Goal: Information Seeking & Learning: Learn about a topic

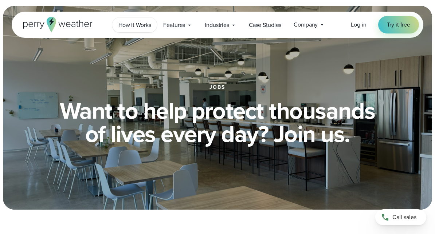
click at [146, 27] on span "How it Works" at bounding box center [134, 25] width 32 height 9
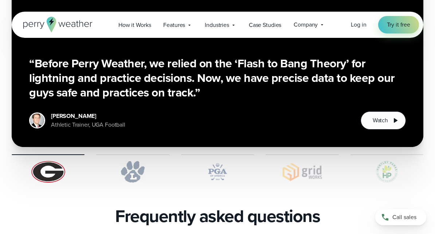
scroll to position [1450, 0]
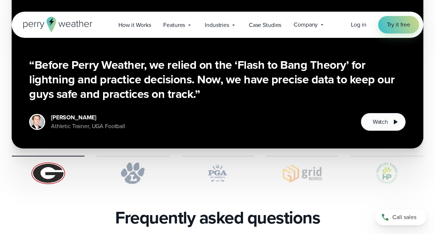
click at [136, 163] on img at bounding box center [132, 174] width 73 height 22
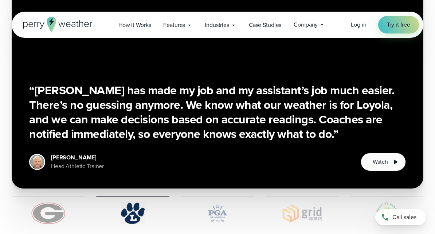
scroll to position [1409, 0]
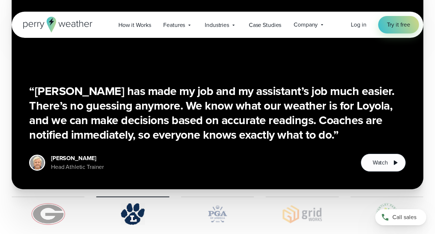
click at [211, 203] on img at bounding box center [217, 214] width 73 height 22
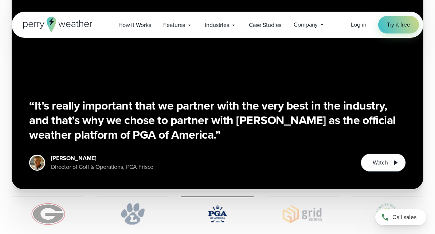
click at [309, 203] on img at bounding box center [302, 214] width 73 height 22
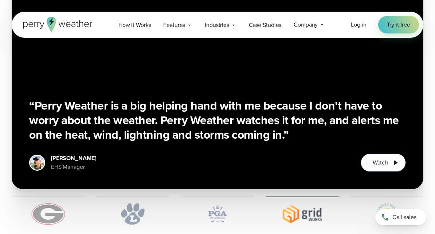
click at [389, 203] on img at bounding box center [387, 214] width 73 height 22
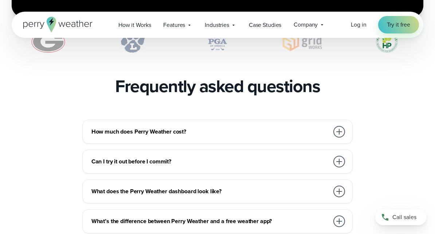
scroll to position [1589, 0]
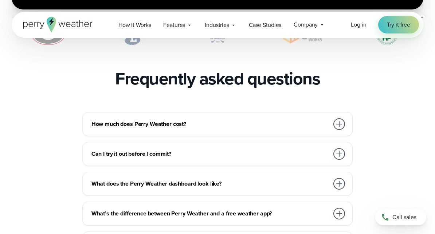
click at [335, 117] on div at bounding box center [339, 124] width 15 height 15
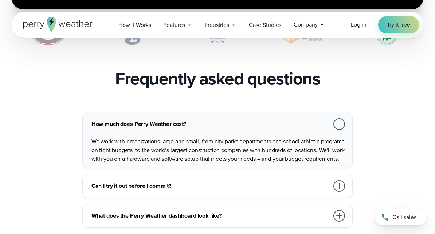
click at [335, 117] on div at bounding box center [339, 124] width 15 height 15
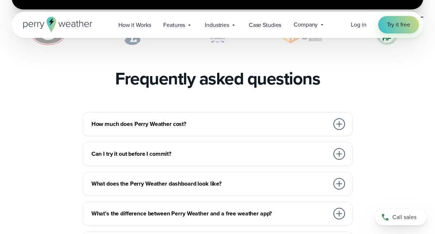
click at [335, 117] on div at bounding box center [339, 124] width 15 height 15
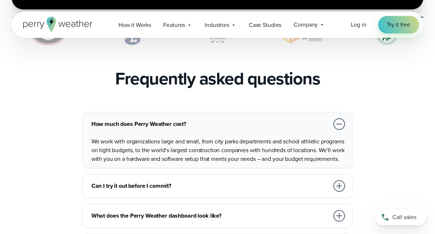
click at [335, 117] on div at bounding box center [339, 124] width 15 height 15
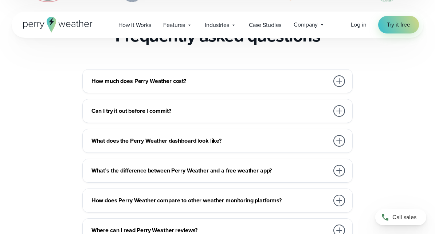
scroll to position [1637, 0]
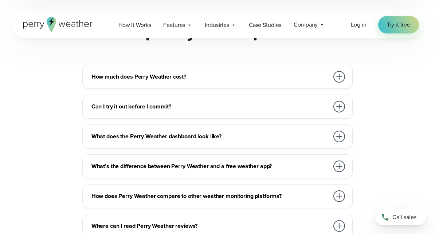
click at [335, 101] on div at bounding box center [339, 107] width 12 height 12
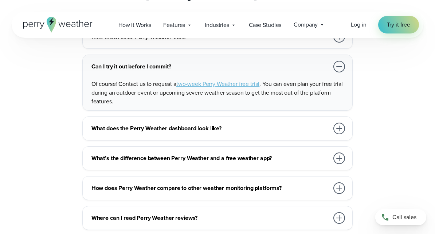
scroll to position [1684, 0]
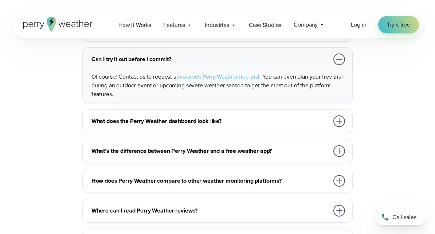
click at [336, 116] on div at bounding box center [339, 122] width 12 height 12
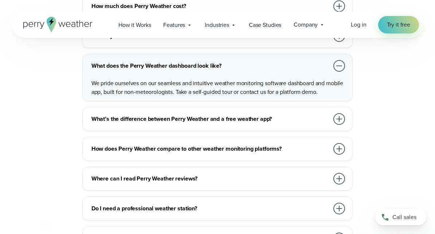
scroll to position [1708, 0]
click at [339, 113] on div at bounding box center [339, 119] width 12 height 12
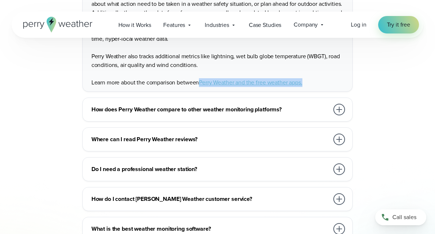
scroll to position [1853, 0]
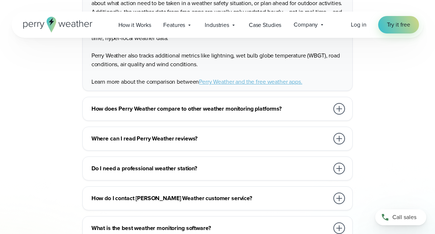
click at [272, 105] on h3 "How does Perry Weather compare to other weather monitoring platforms?" at bounding box center [210, 109] width 238 height 9
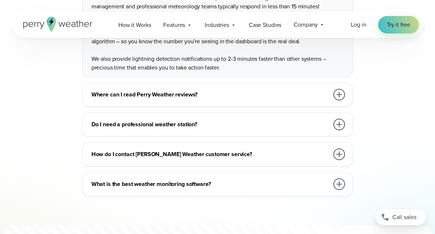
scroll to position [1882, 0]
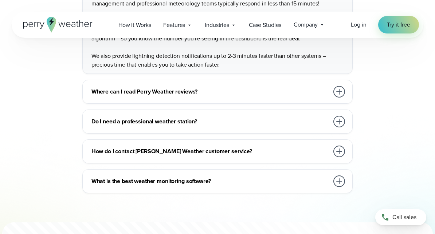
click at [264, 117] on h3 "Do I need a professional weather station?" at bounding box center [210, 121] width 238 height 9
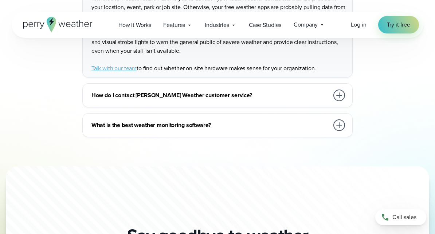
scroll to position [1940, 0]
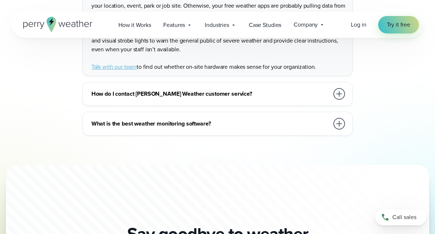
click at [236, 120] on h3 "What is the best weather monitoring software?" at bounding box center [210, 124] width 238 height 9
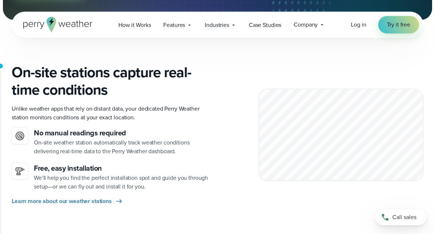
scroll to position [0, 0]
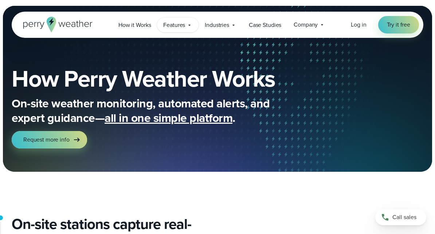
click at [189, 27] on icon at bounding box center [190, 25] width 6 height 6
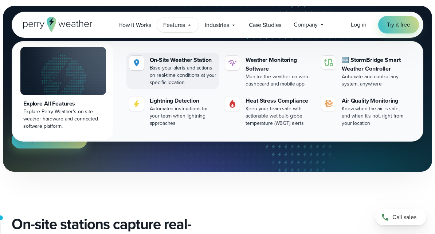
click at [192, 62] on div "On-Site Weather Station" at bounding box center [183, 60] width 67 height 9
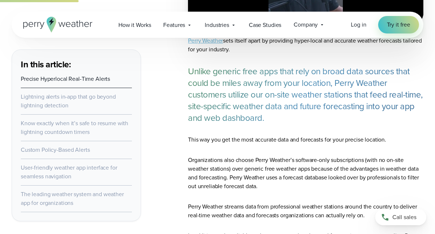
scroll to position [556, 0]
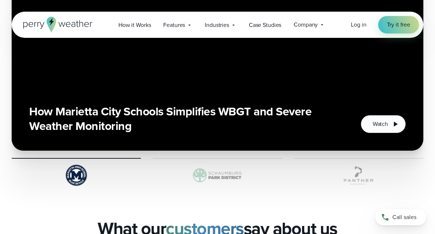
scroll to position [1662, 0]
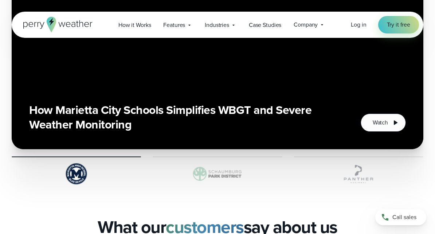
click at [214, 169] on img at bounding box center [217, 174] width 129 height 22
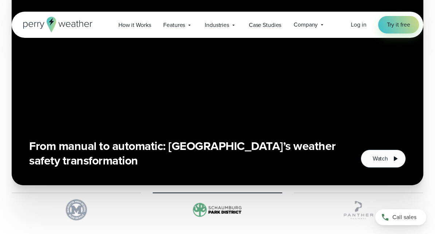
scroll to position [1628, 0]
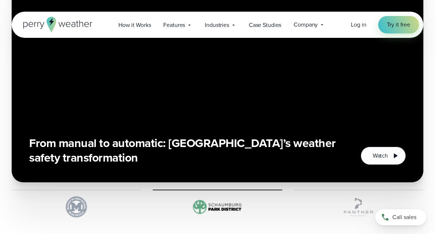
click at [352, 211] on img at bounding box center [358, 207] width 129 height 22
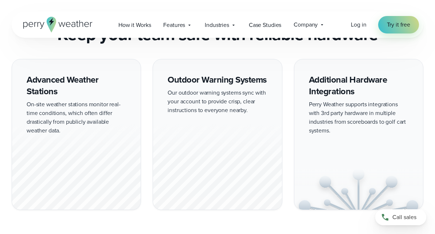
scroll to position [632, 0]
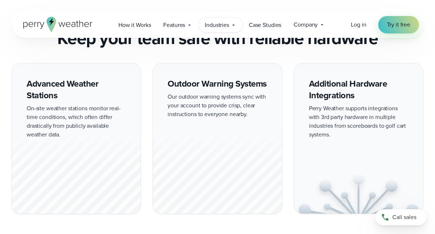
click at [217, 28] on span "Industries" at bounding box center [217, 25] width 24 height 9
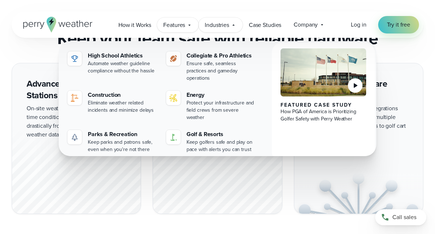
click at [186, 27] on div "Features Explore All Features Explore Perry Weather's on-site weather hardware …" at bounding box center [178, 24] width 42 height 15
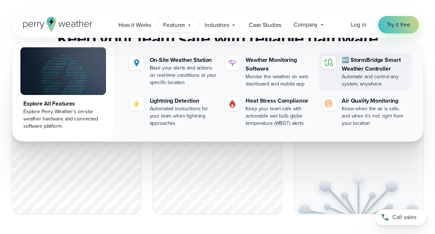
click at [357, 80] on div "Automate and control any system, anywhere" at bounding box center [375, 80] width 67 height 15
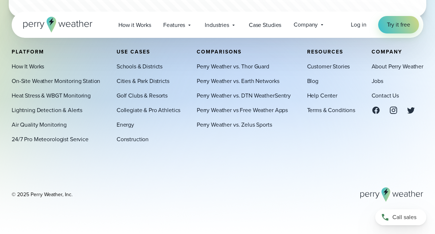
scroll to position [2152, 0]
click at [247, 82] on link "Perry Weather vs. Earth Networks" at bounding box center [238, 81] width 83 height 9
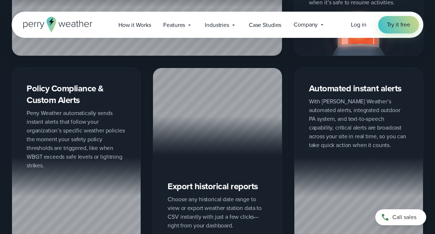
scroll to position [933, 0]
